Goal: Task Accomplishment & Management: Manage account settings

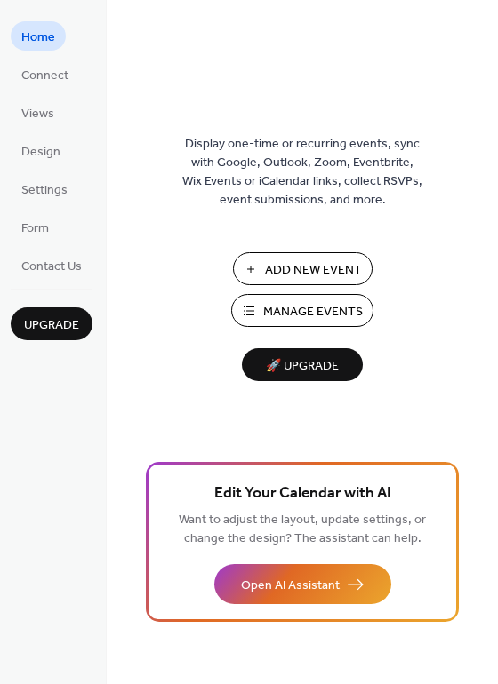
click at [41, 37] on span "Home" at bounding box center [38, 37] width 34 height 19
click at [48, 80] on span "Connect" at bounding box center [44, 76] width 47 height 19
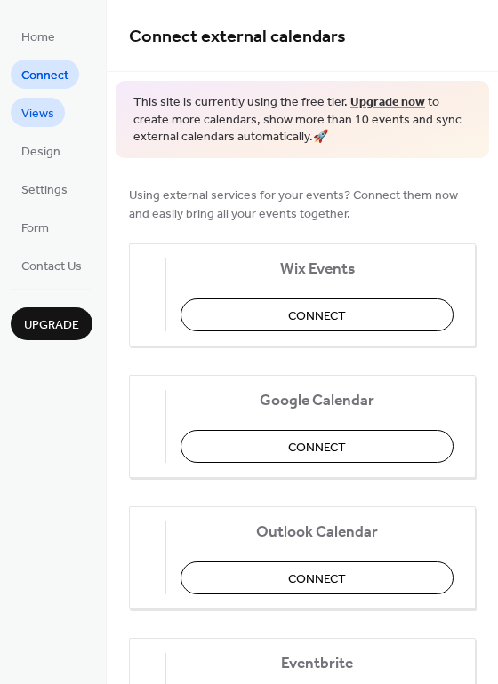
click at [45, 115] on span "Views" at bounding box center [37, 114] width 33 height 19
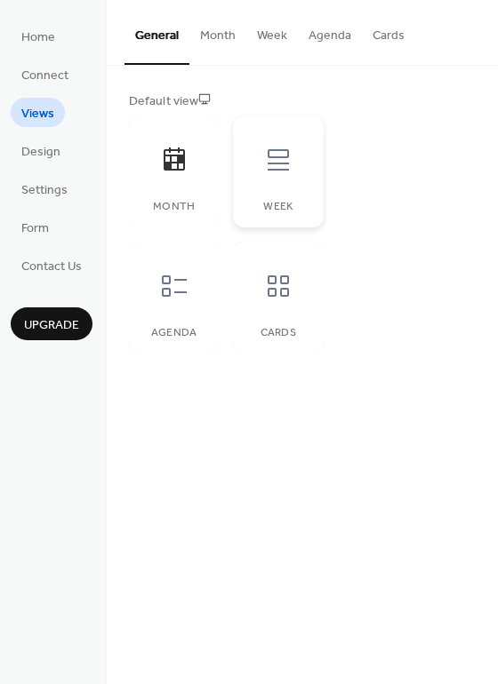
click at [282, 212] on div "Week" at bounding box center [278, 207] width 54 height 12
click at [183, 168] on icon at bounding box center [173, 158] width 21 height 23
click at [174, 294] on icon at bounding box center [174, 286] width 28 height 28
click at [253, 305] on div at bounding box center [277, 285] width 53 height 53
click at [188, 175] on div at bounding box center [173, 159] width 53 height 53
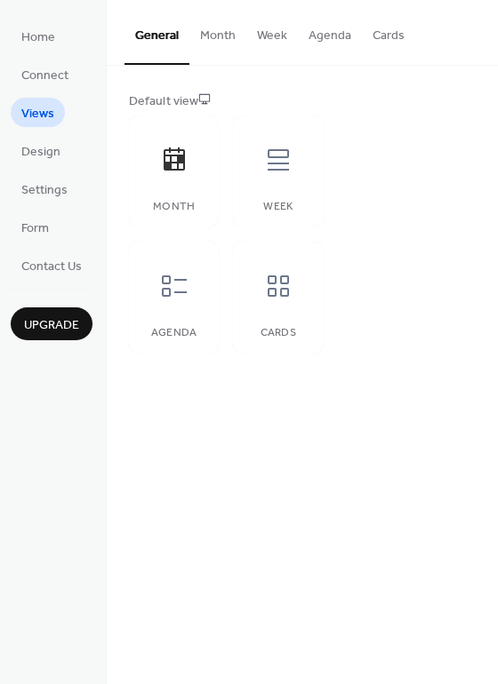
click at [211, 36] on button "Month" at bounding box center [217, 31] width 57 height 63
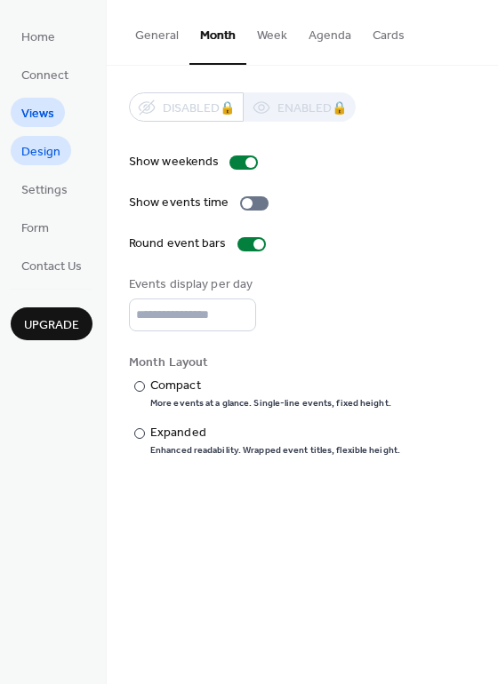
click at [48, 160] on span "Design" at bounding box center [40, 152] width 39 height 19
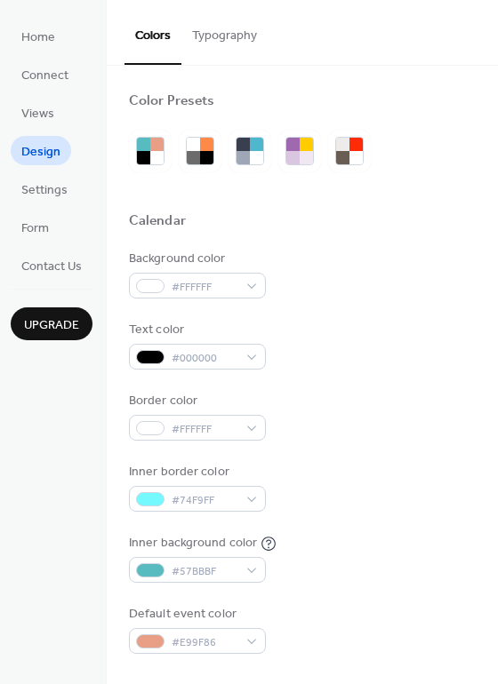
click at [227, 43] on button "Typography" at bounding box center [224, 31] width 86 height 63
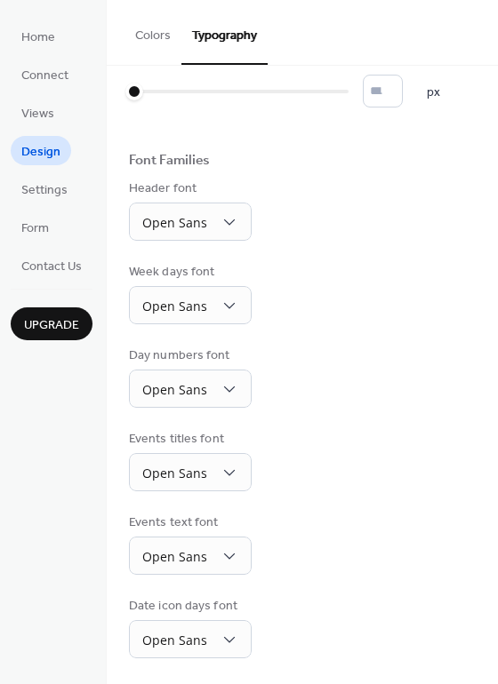
scroll to position [130, 0]
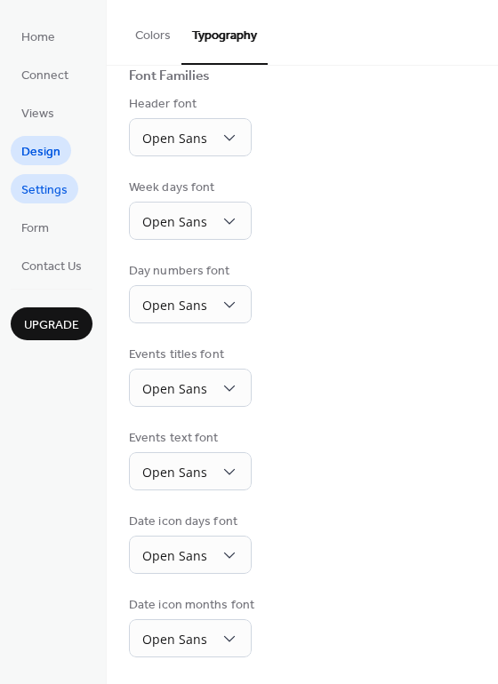
click at [36, 186] on span "Settings" at bounding box center [44, 190] width 46 height 19
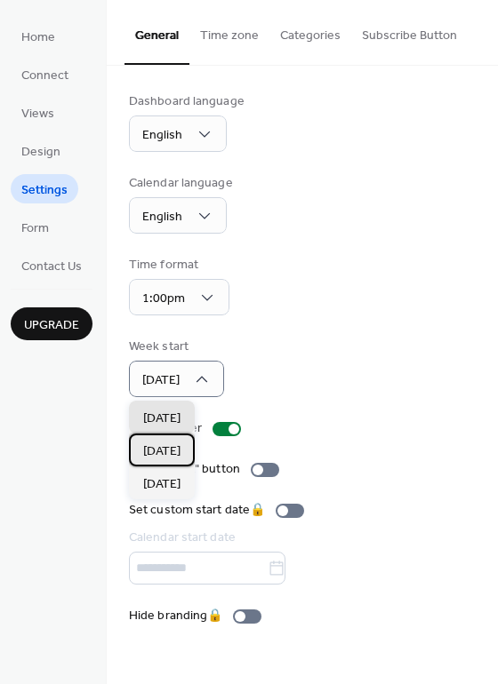
click at [159, 461] on div "[DATE]" at bounding box center [162, 450] width 66 height 33
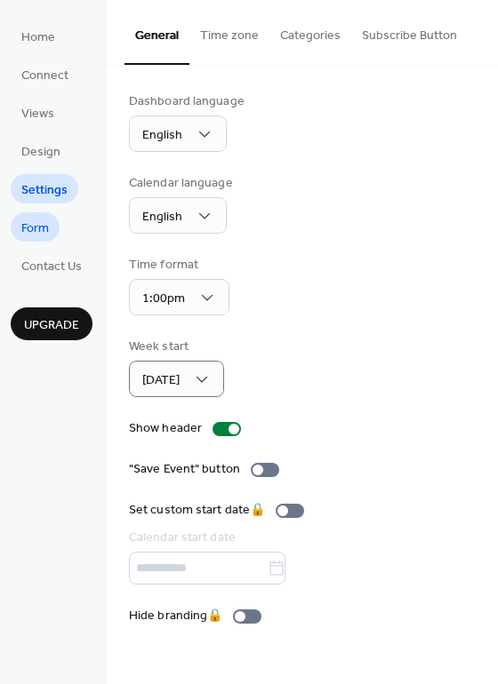
click at [51, 225] on link "Form" at bounding box center [35, 226] width 49 height 29
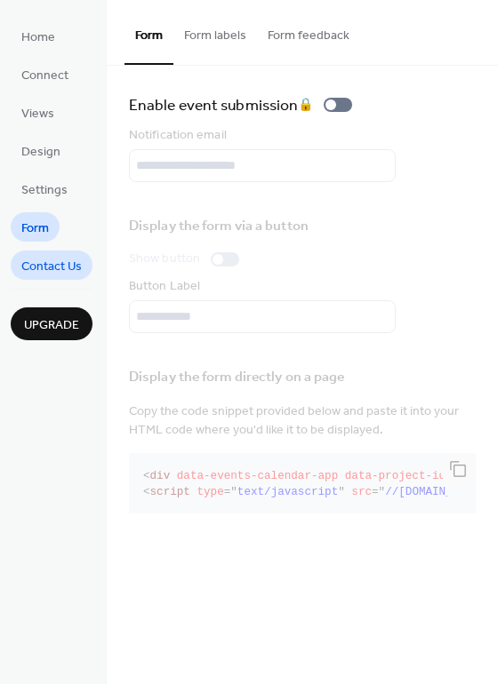
click at [54, 263] on span "Contact Us" at bounding box center [51, 267] width 60 height 19
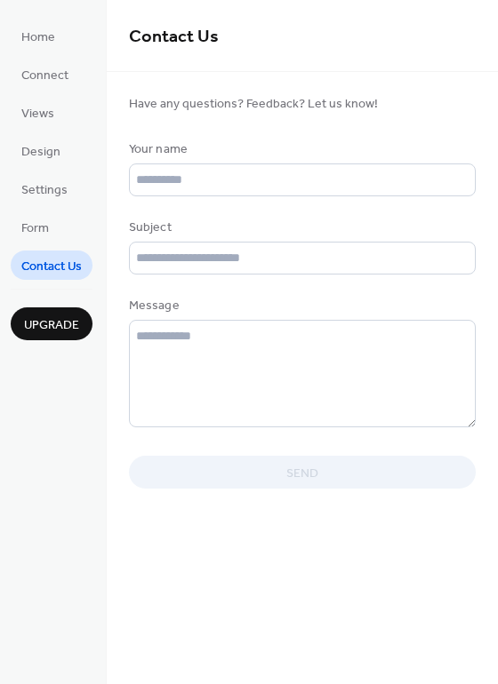
click at [43, 210] on ul "Home Connect Views Design Settings Form Contact Us" at bounding box center [52, 150] width 82 height 259
click at [52, 171] on ul "Home Connect Views Design Settings Form Contact Us" at bounding box center [52, 150] width 82 height 259
click at [48, 185] on span "Settings" at bounding box center [44, 190] width 46 height 19
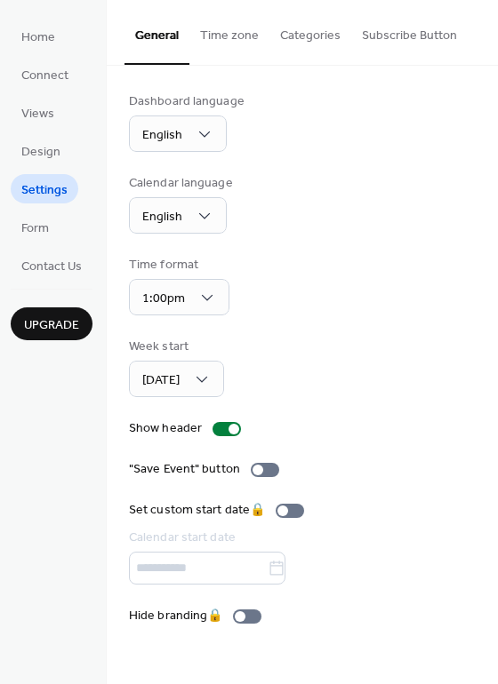
click at [238, 36] on button "Time zone" at bounding box center [229, 31] width 80 height 63
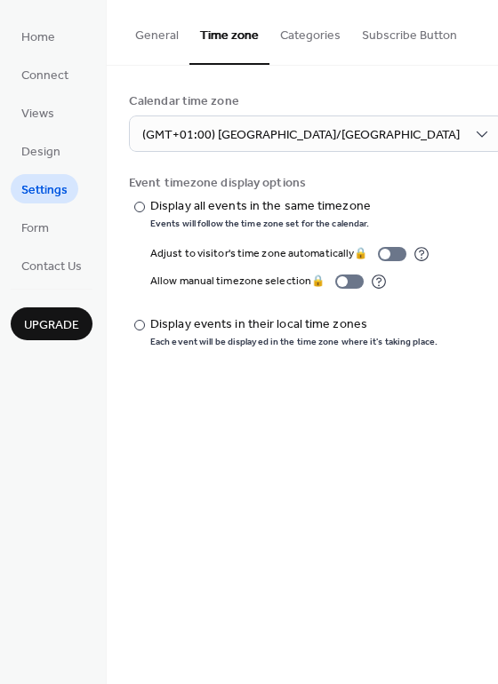
click at [322, 34] on button "Categories" at bounding box center [310, 31] width 82 height 63
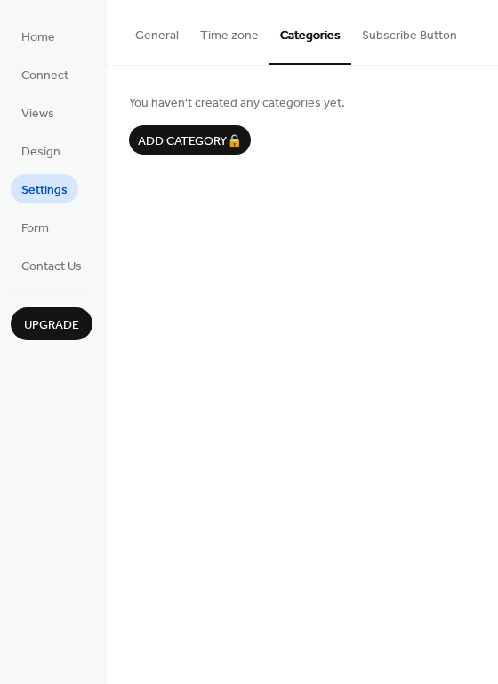
click at [408, 29] on button "Subscribe Button" at bounding box center [409, 31] width 116 height 63
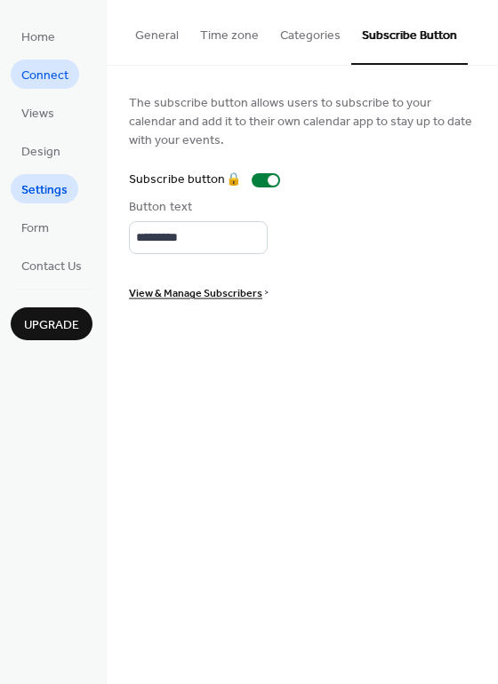
click at [45, 71] on span "Connect" at bounding box center [44, 76] width 47 height 19
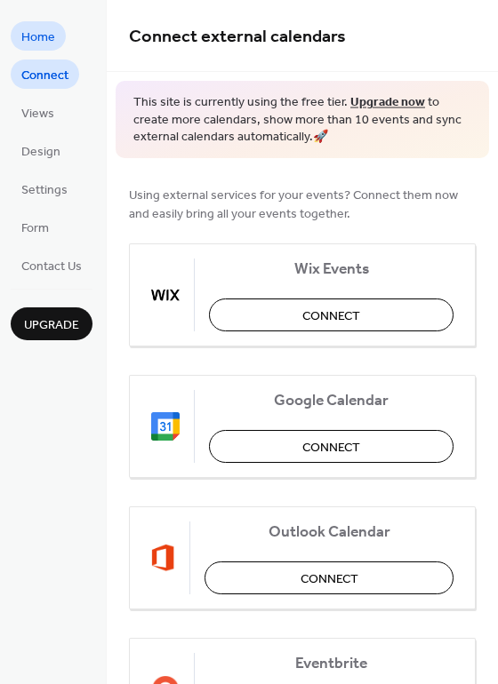
click at [44, 28] on span "Home" at bounding box center [38, 37] width 34 height 19
